Goal: Navigation & Orientation: Find specific page/section

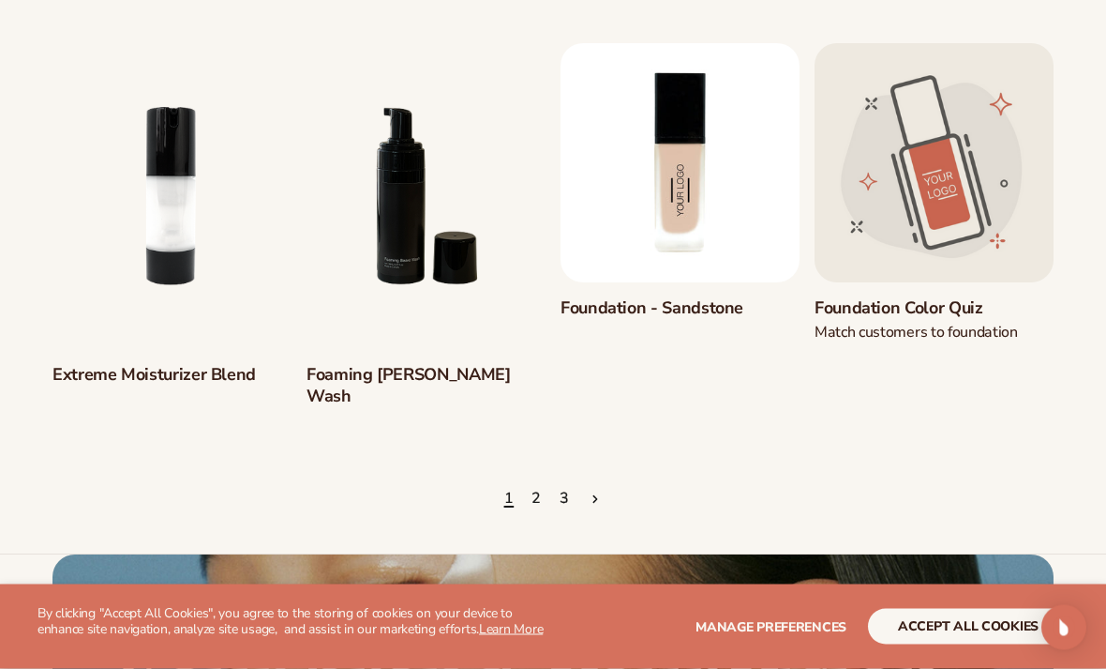
scroll to position [1430, 0]
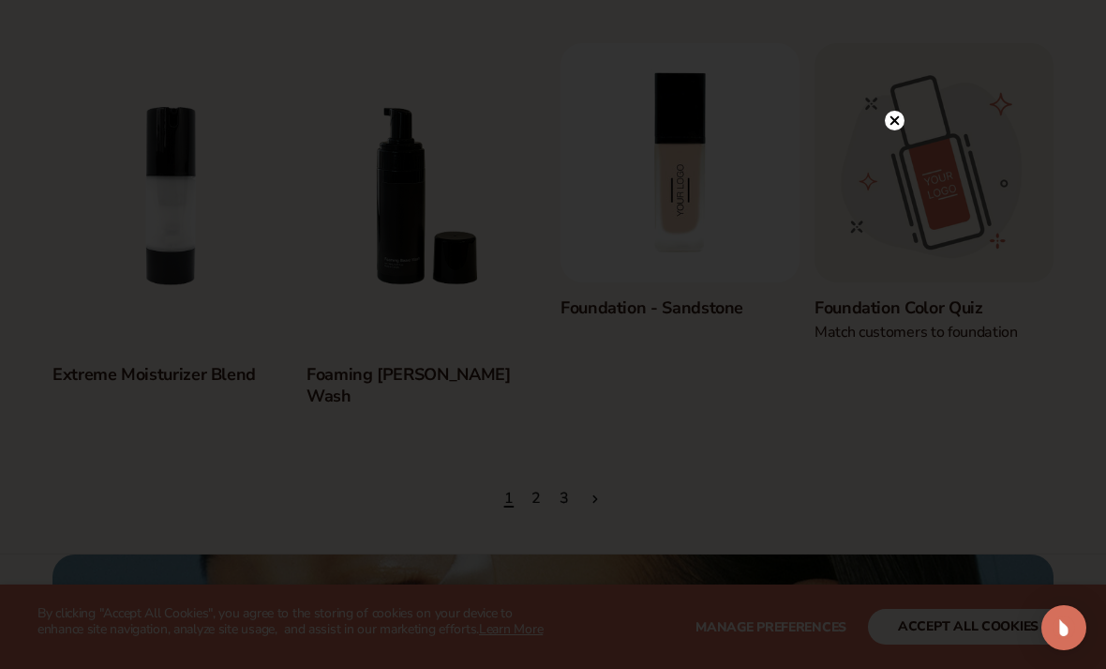
click at [897, 130] on circle at bounding box center [895, 121] width 20 height 20
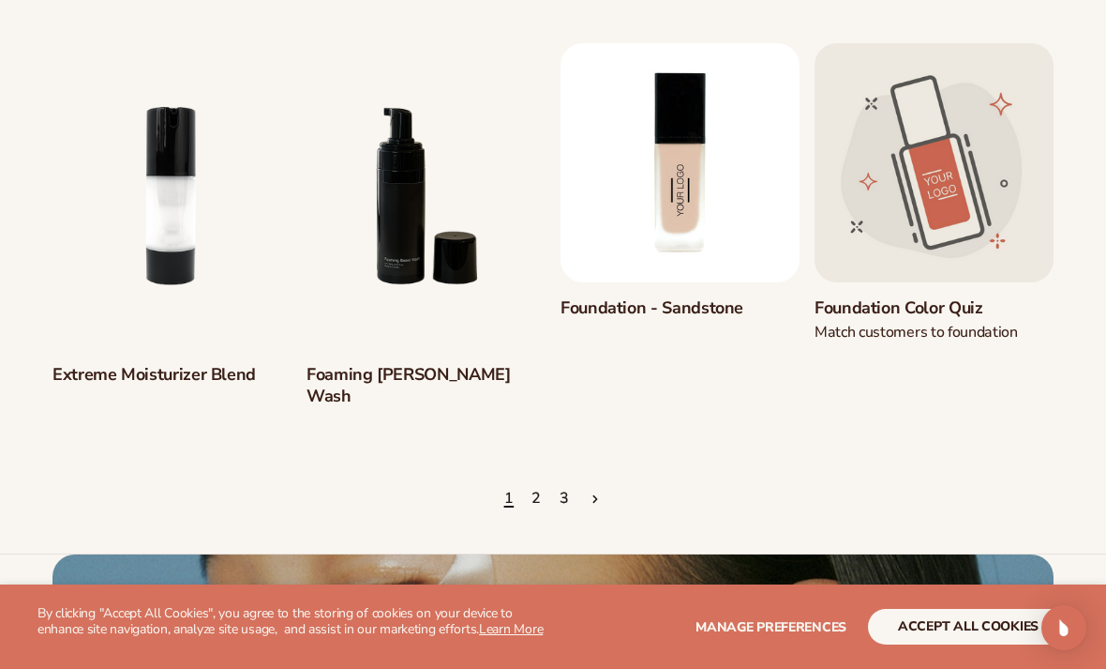
click at [540, 478] on link "2" at bounding box center [537, 498] width 10 height 41
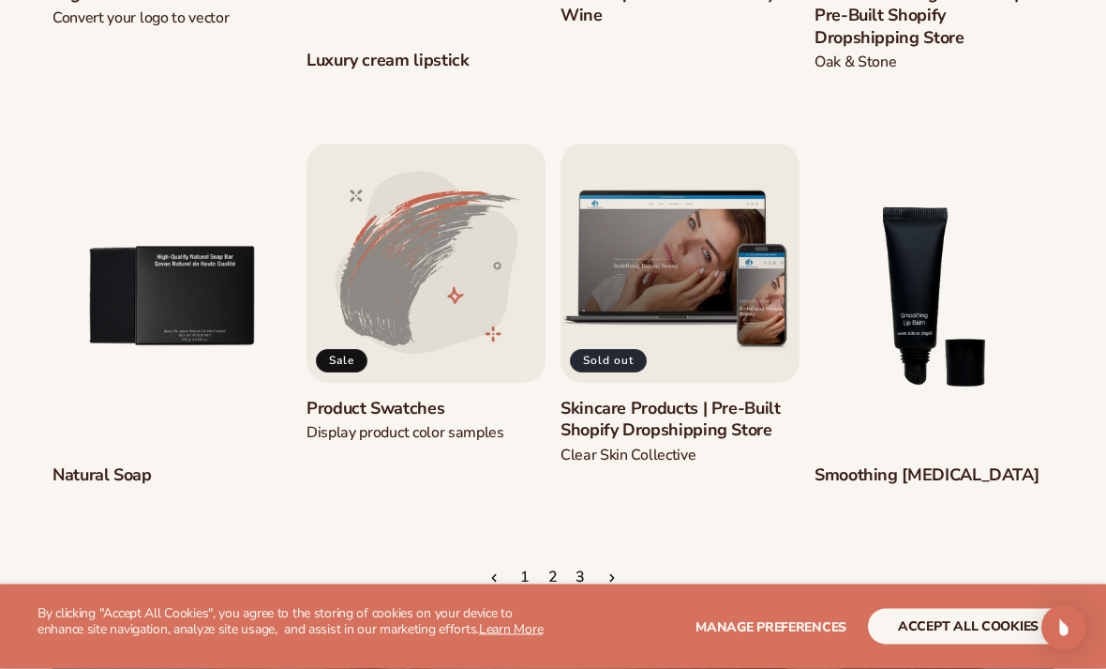
scroll to position [1373, 0]
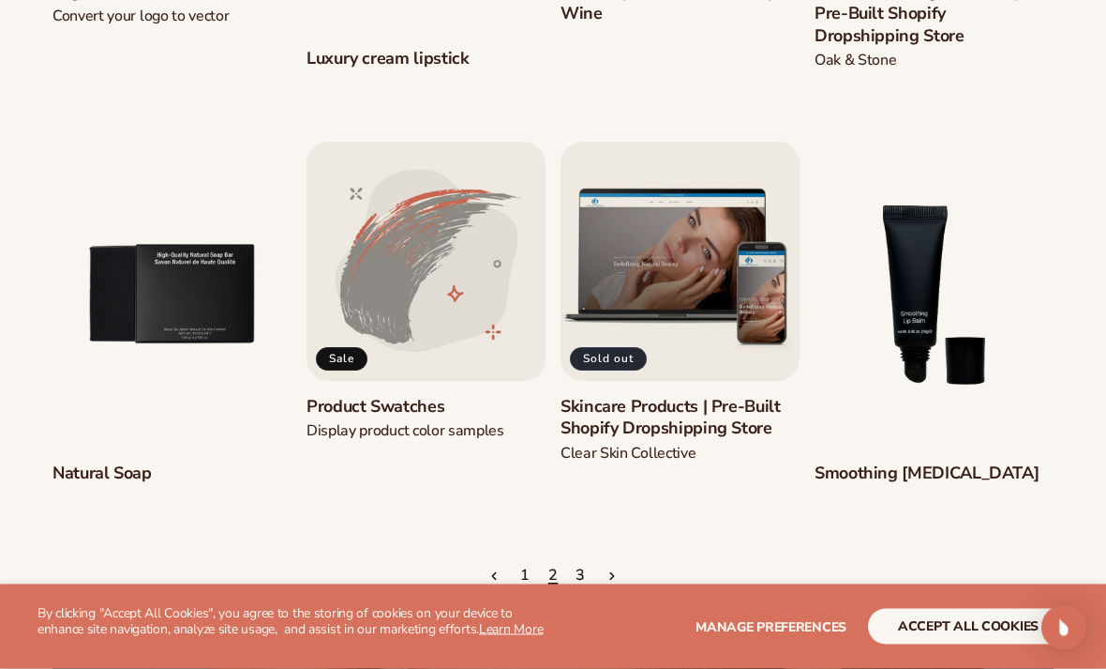
click at [596, 575] on ul "1 2 3" at bounding box center [553, 576] width 1001 height 41
click at [599, 578] on ul "1 2 3" at bounding box center [553, 576] width 1001 height 41
click at [568, 578] on ul "1 2 3" at bounding box center [553, 576] width 1001 height 41
click at [580, 572] on link "3" at bounding box center [581, 575] width 10 height 41
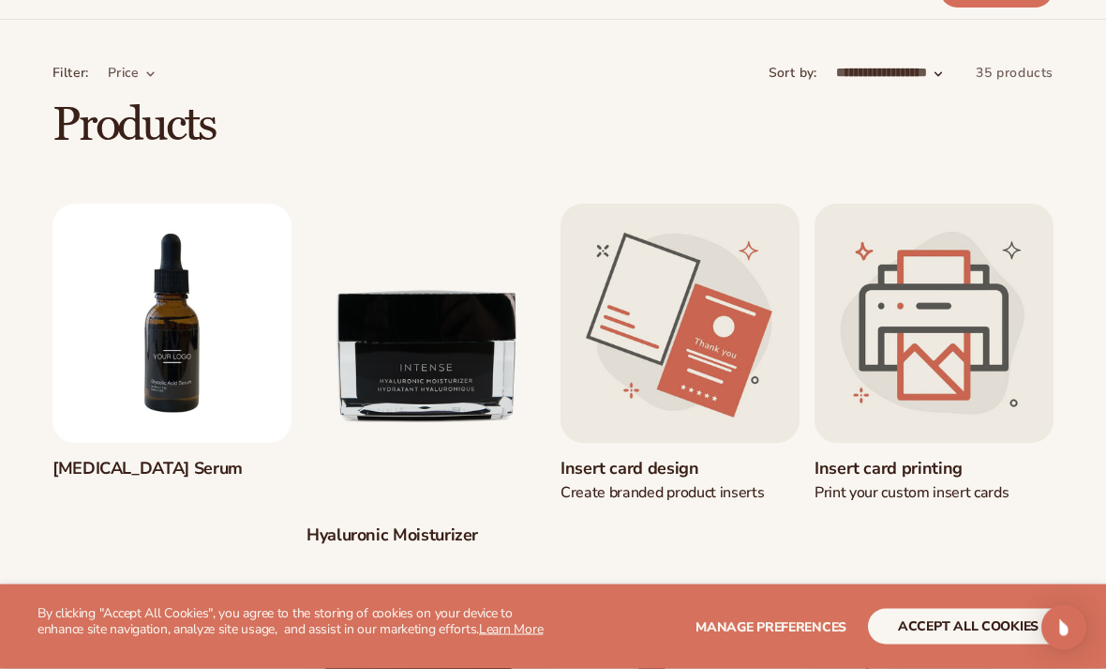
scroll to position [0, 0]
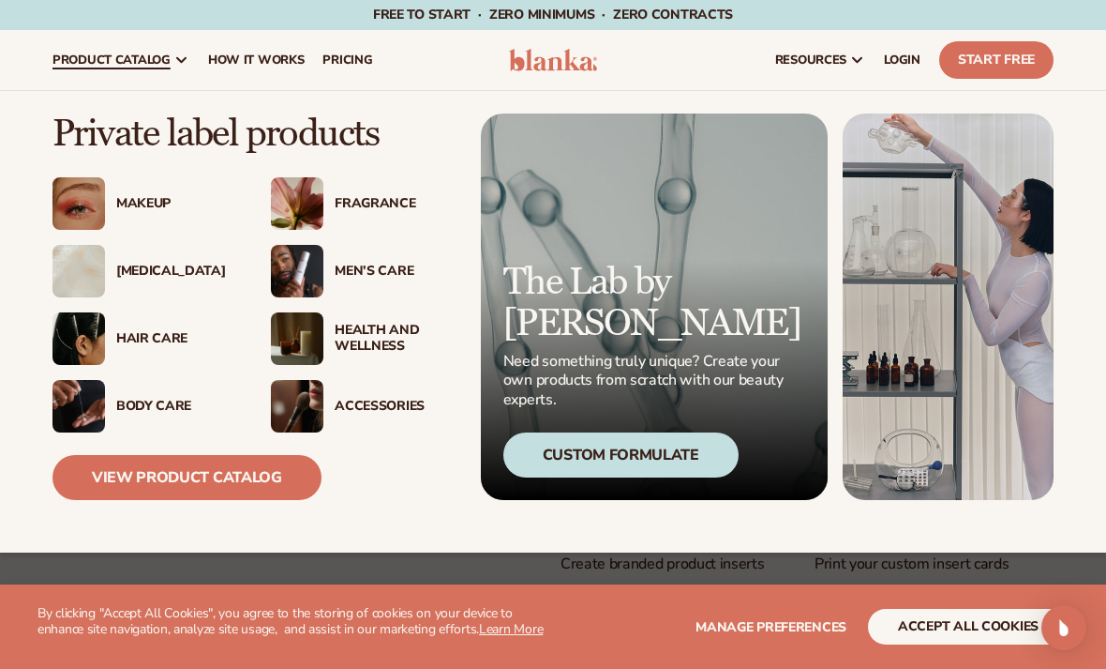
click at [104, 201] on img at bounding box center [79, 203] width 53 height 53
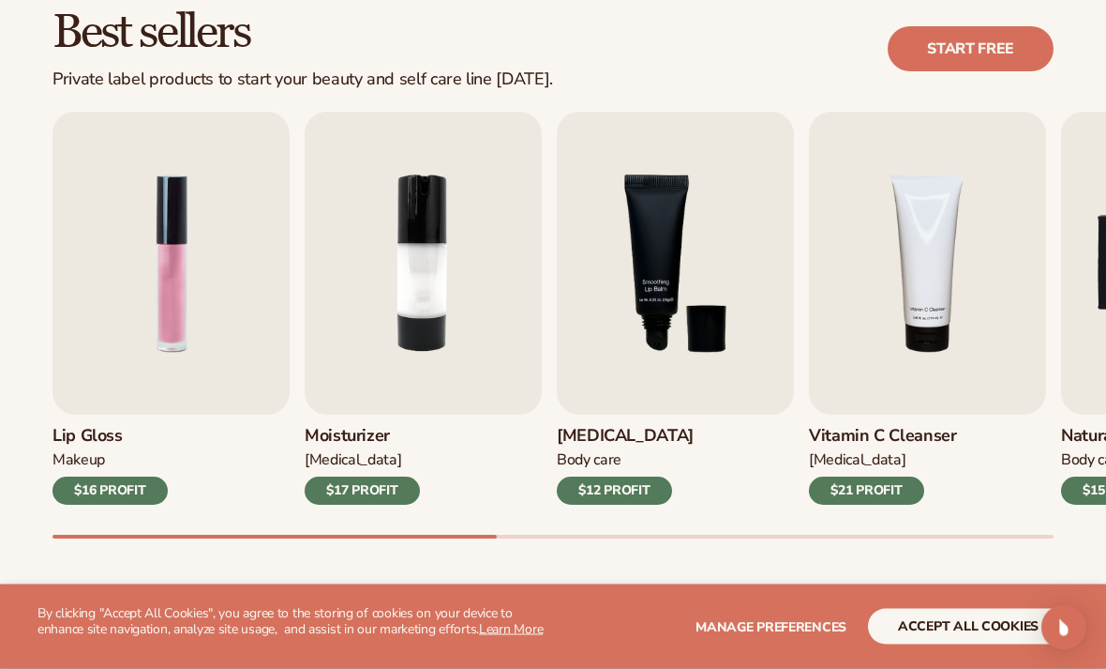
scroll to position [548, 0]
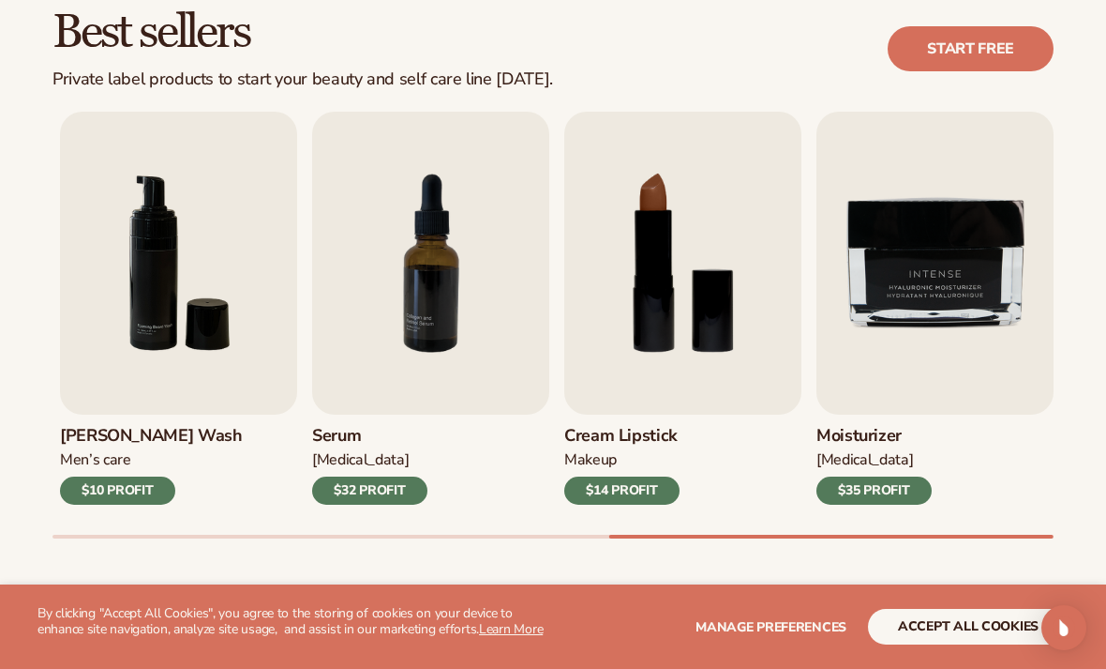
click at [964, 644] on button "accept all cookies" at bounding box center [968, 626] width 201 height 36
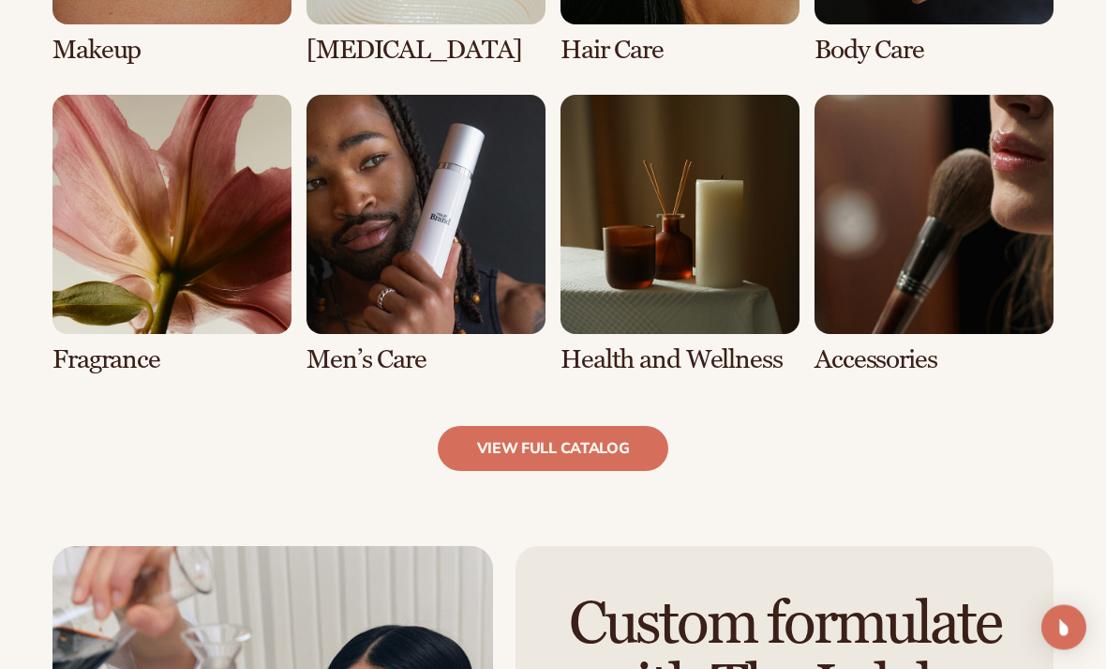
click at [493, 430] on link "view full catalog" at bounding box center [554, 449] width 232 height 45
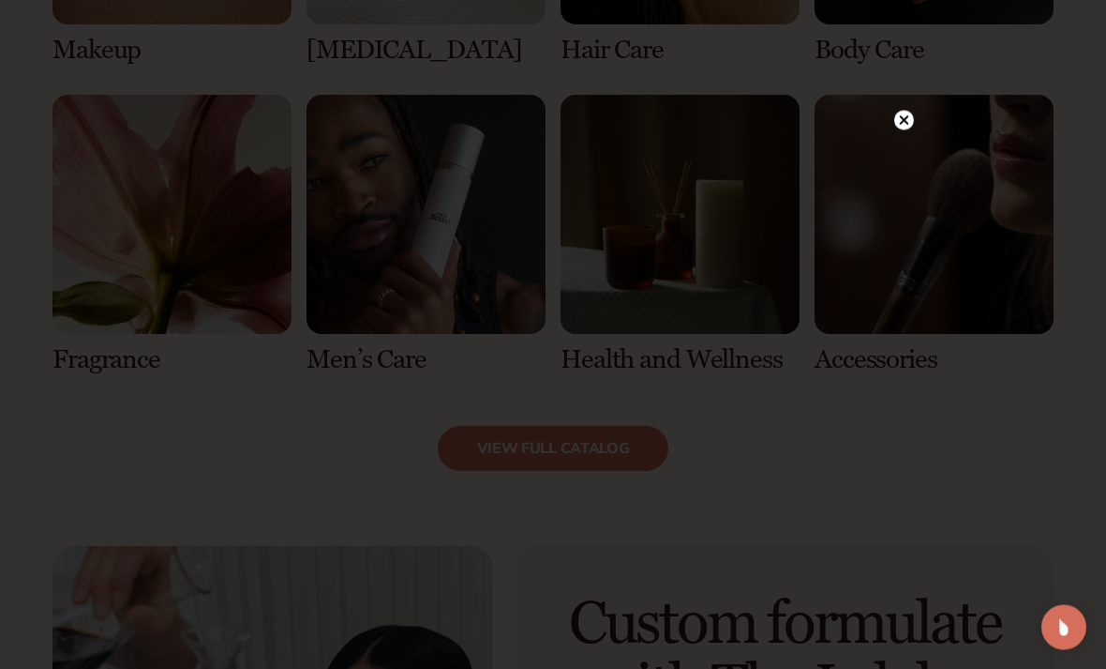
scroll to position [1612, 0]
click at [898, 135] on div at bounding box center [895, 120] width 20 height 33
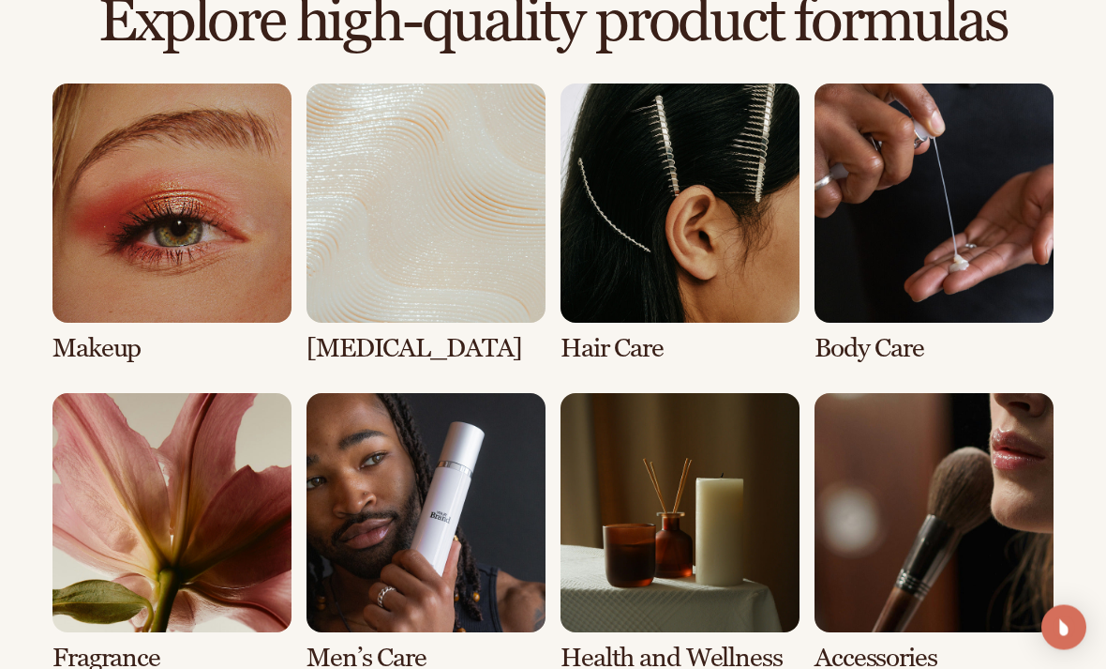
scroll to position [1315, 0]
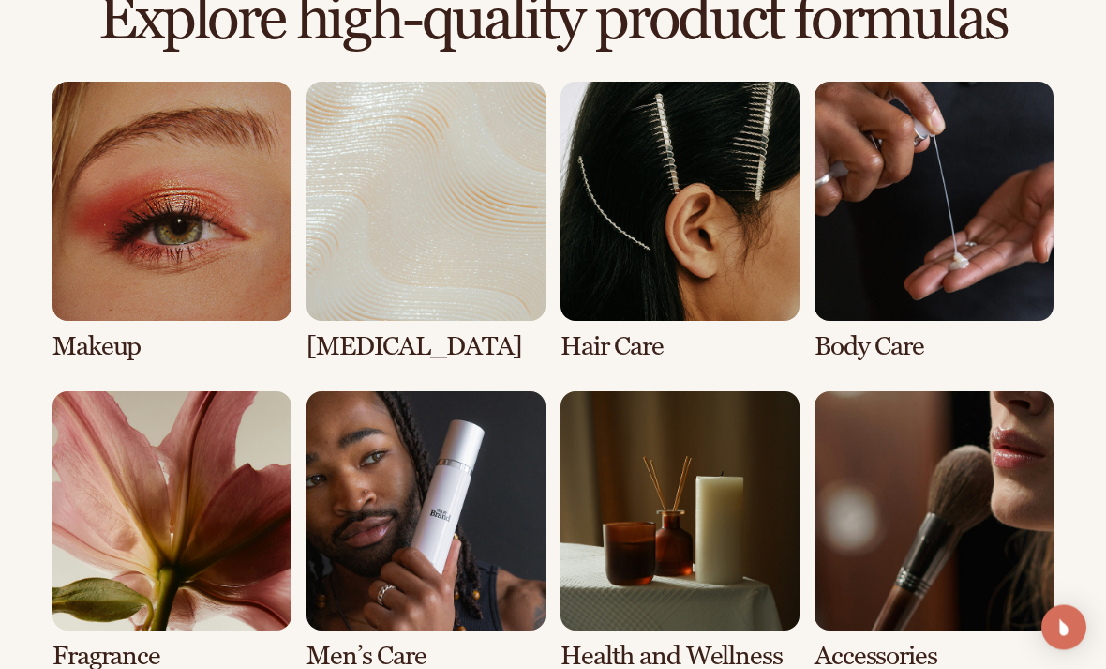
click at [127, 259] on link "1 / 8" at bounding box center [172, 222] width 239 height 279
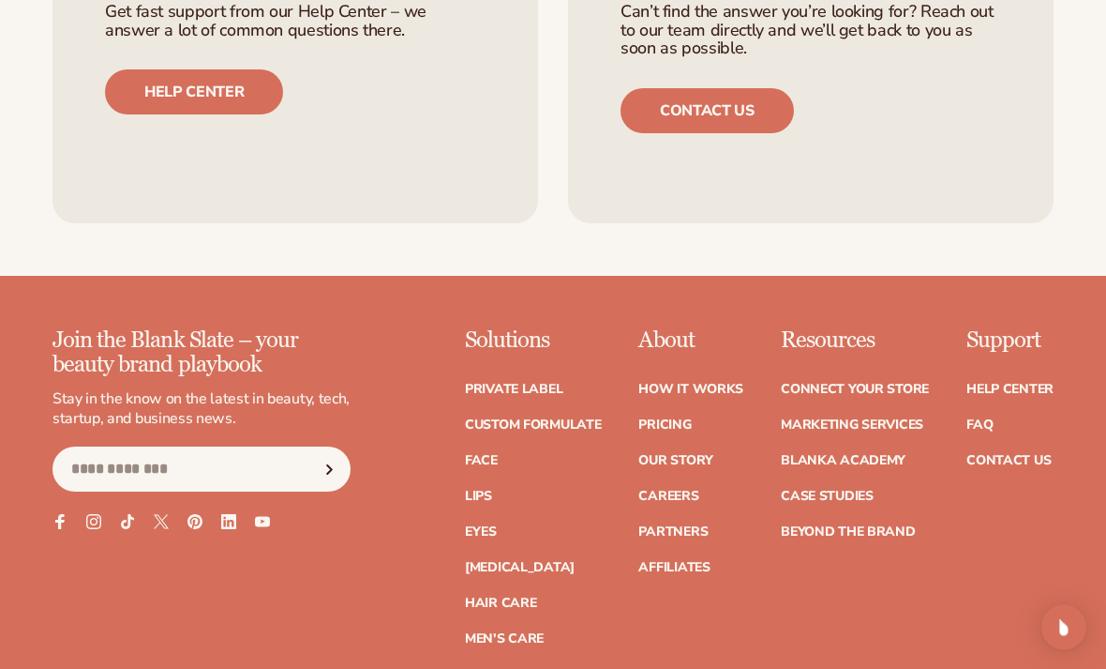
scroll to position [4033, 0]
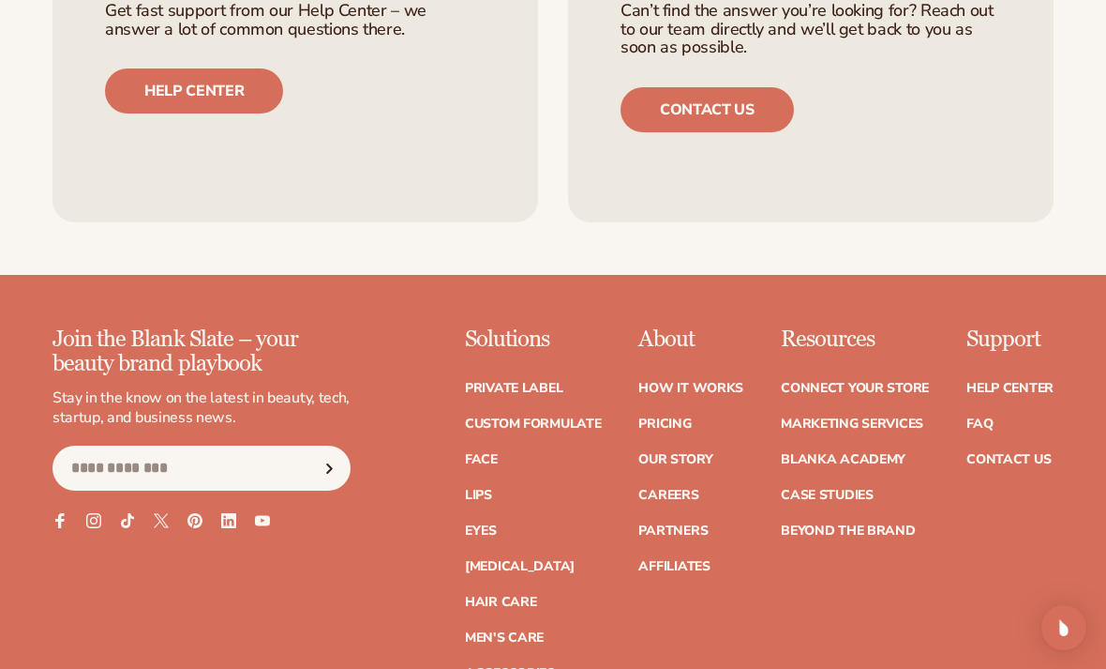
click at [478, 488] on link "Lips" at bounding box center [478, 494] width 27 height 13
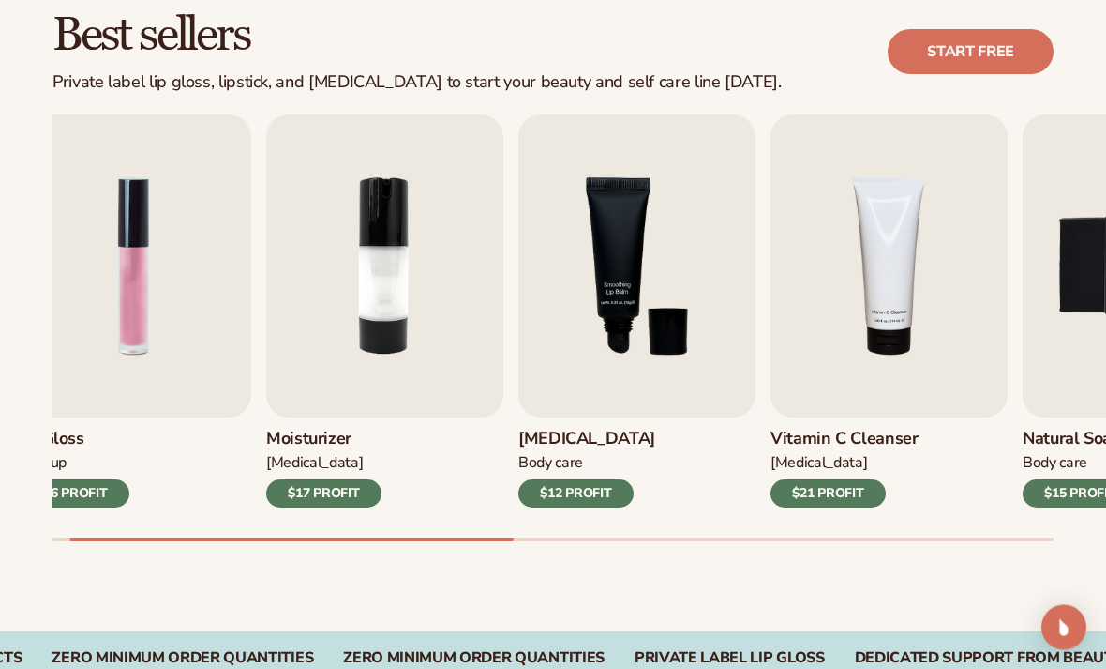
scroll to position [545, 0]
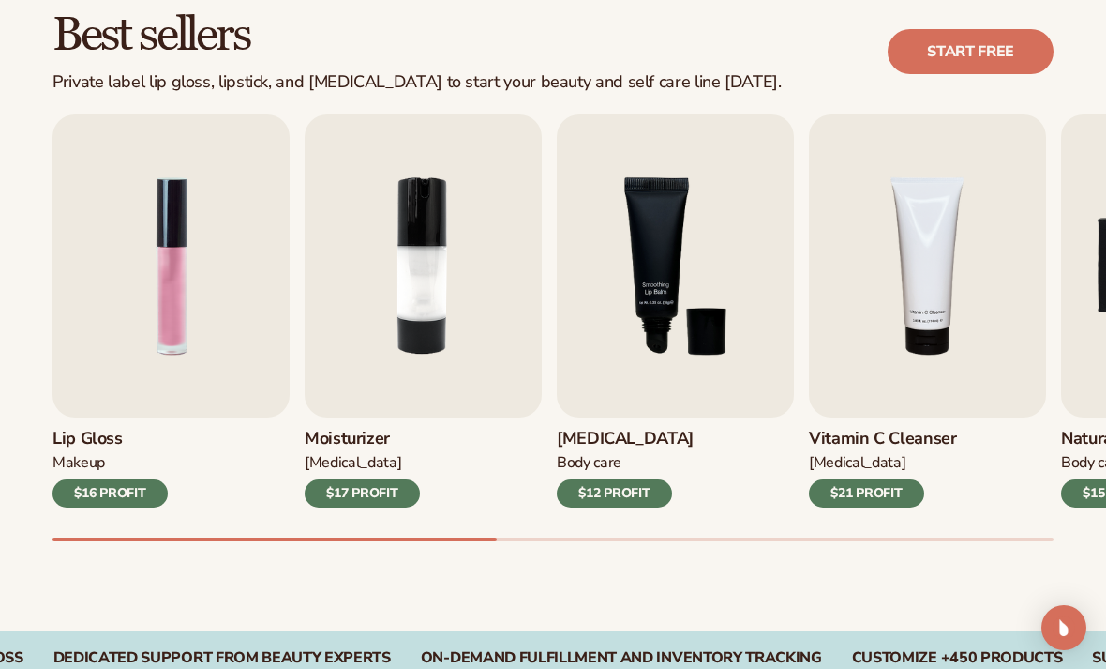
click at [189, 239] on img "1 / 9" at bounding box center [171, 265] width 237 height 303
click at [153, 243] on img "1 / 9" at bounding box center [171, 265] width 237 height 303
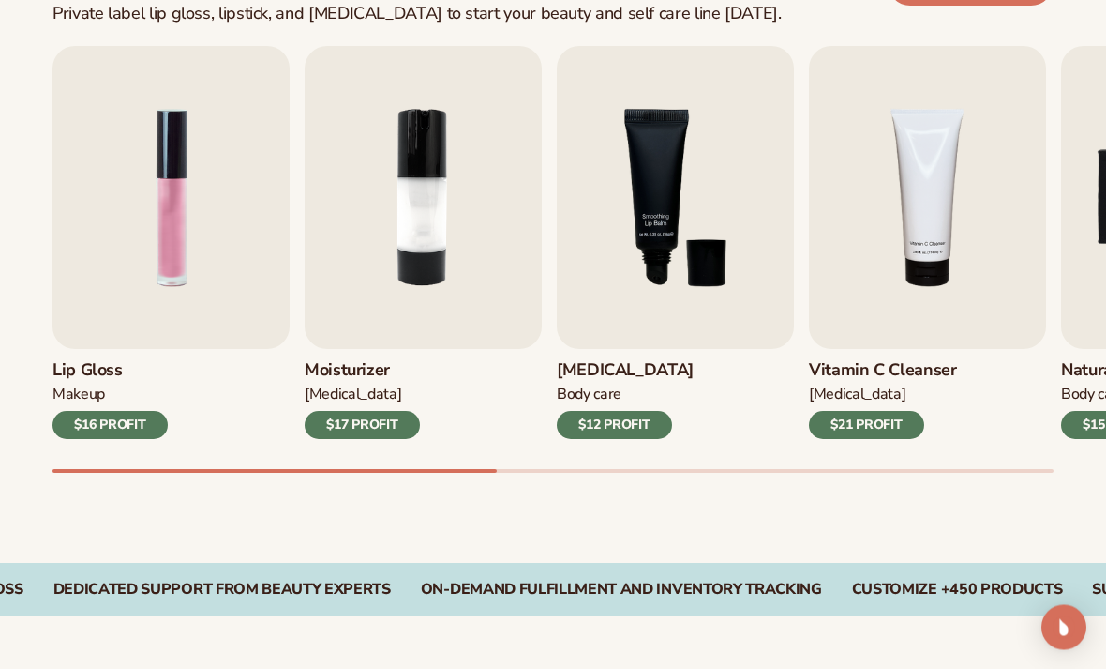
scroll to position [616, 0]
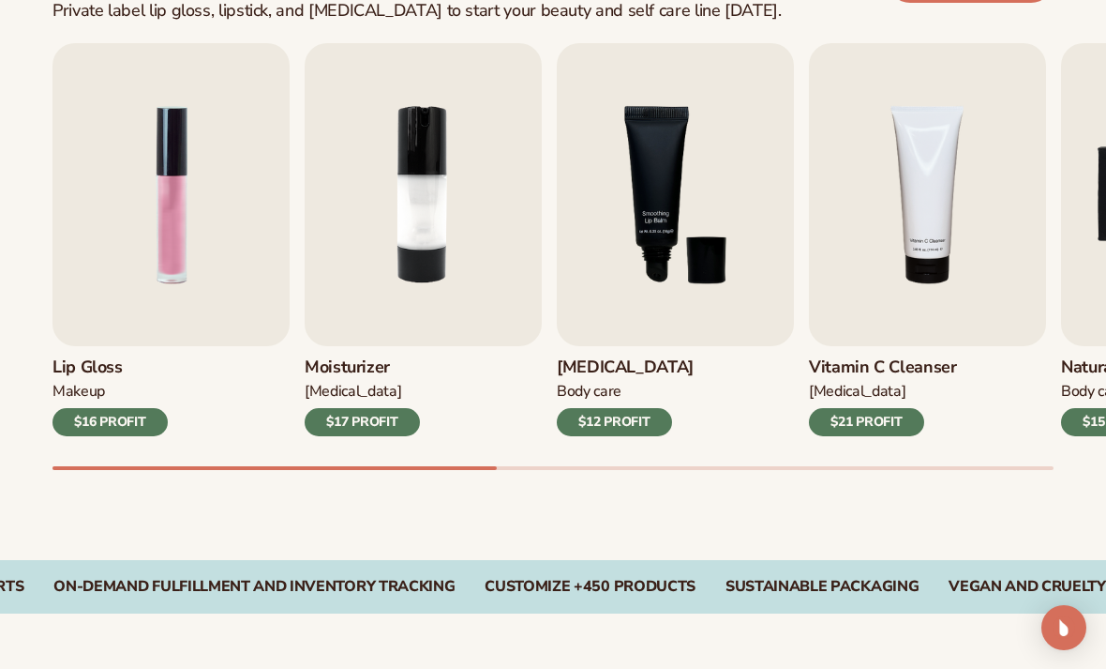
click at [172, 194] on img "1 / 9" at bounding box center [171, 194] width 237 height 303
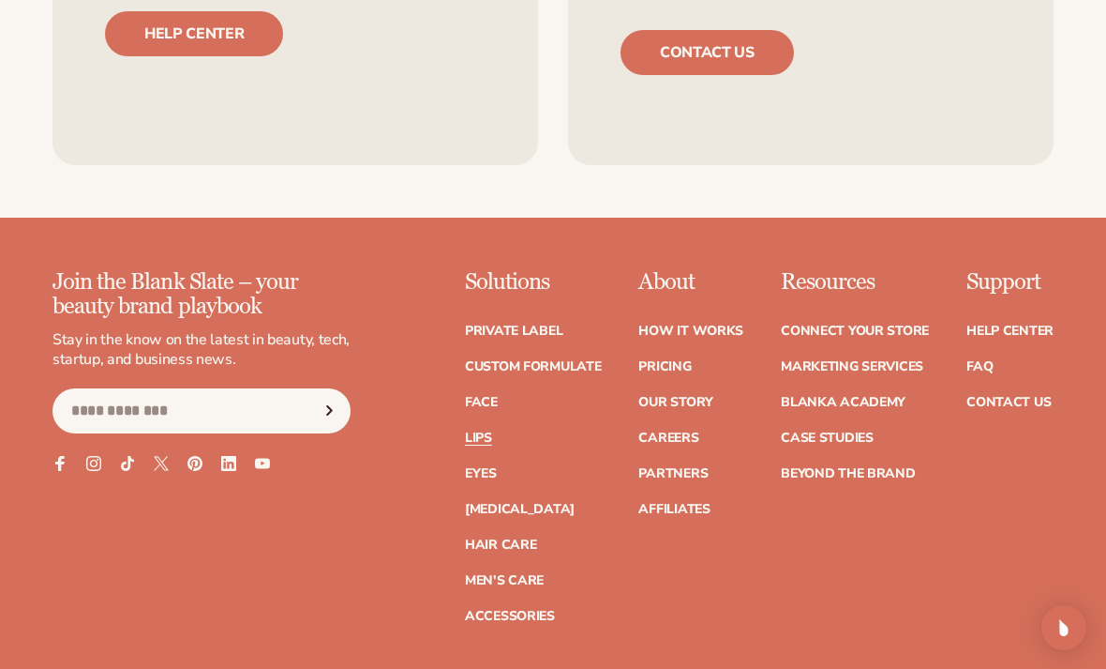
scroll to position [4097, 0]
